Goal: Check status

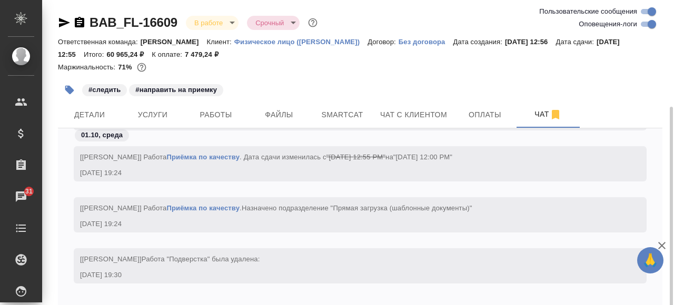
scroll to position [58, 0]
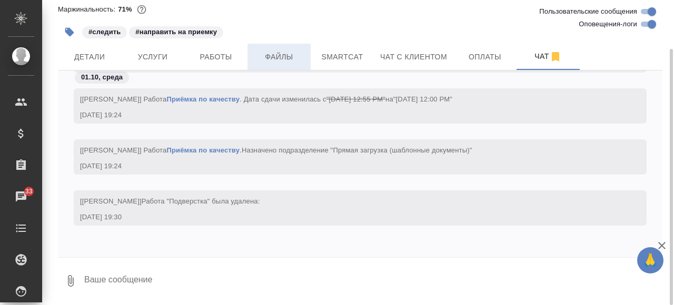
click at [265, 46] on button "Файлы" at bounding box center [278, 57] width 63 height 26
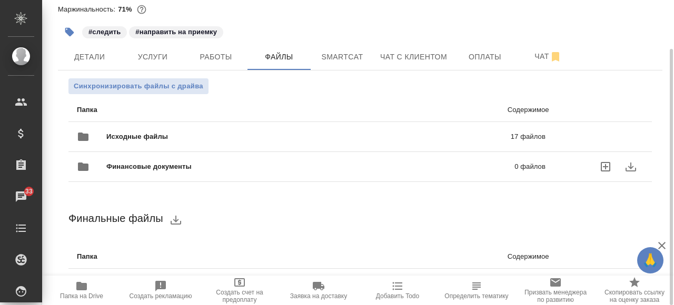
scroll to position [219, 0]
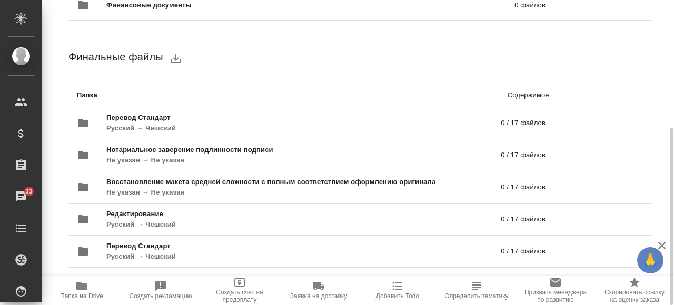
click at [82, 294] on span "Папка на Drive" at bounding box center [81, 296] width 43 height 7
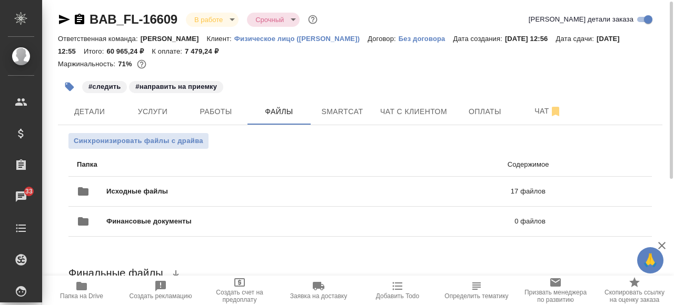
scroll to position [0, 0]
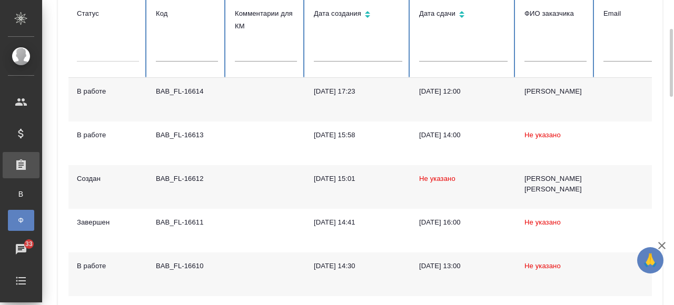
click at [233, 267] on td at bounding box center [265, 275] width 79 height 44
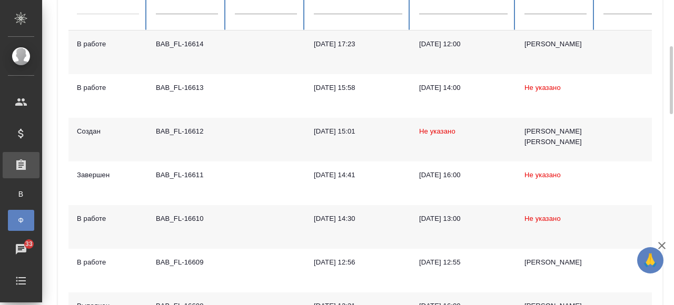
scroll to position [184, 0]
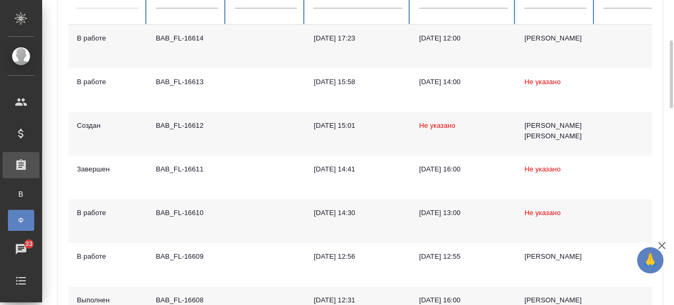
click at [244, 218] on td at bounding box center [265, 221] width 79 height 44
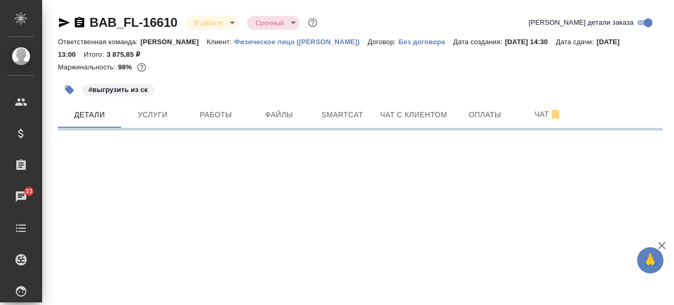
select select "RU"
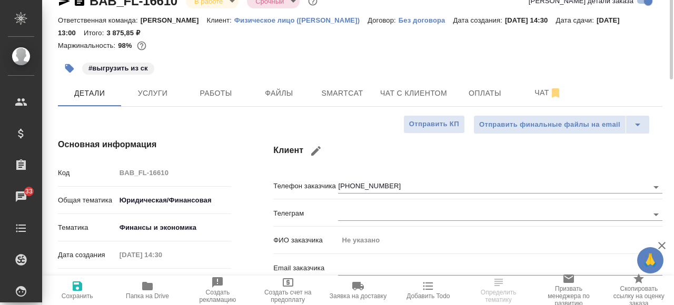
type textarea "x"
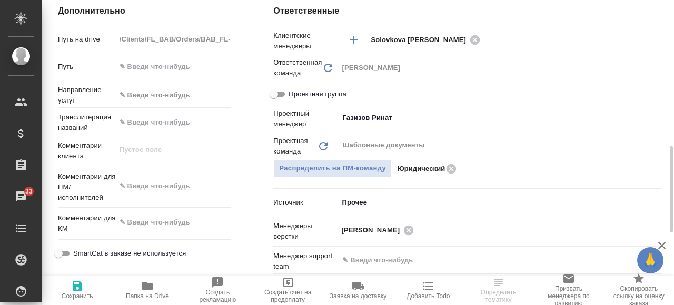
scroll to position [463, 0]
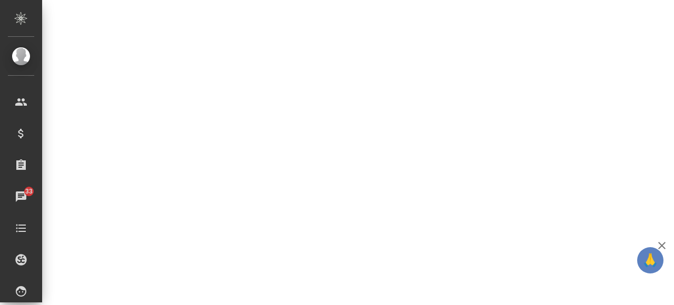
select select "RU"
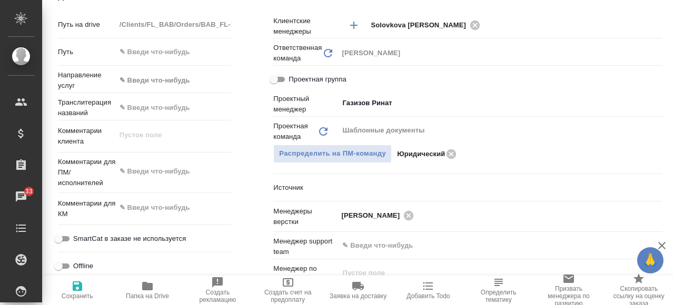
type textarea "x"
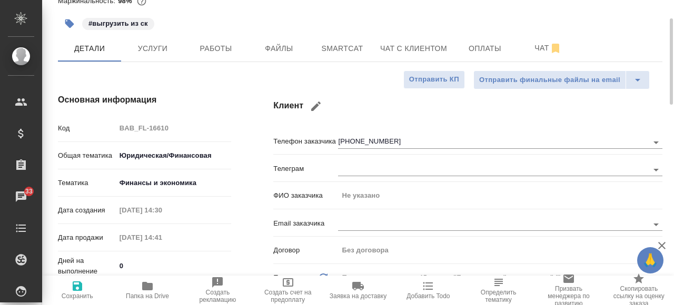
scroll to position [0, 0]
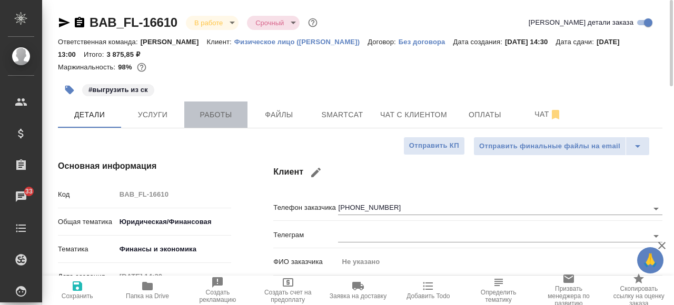
click at [218, 120] on span "Работы" at bounding box center [215, 114] width 51 height 13
